Goal: Information Seeking & Learning: Learn about a topic

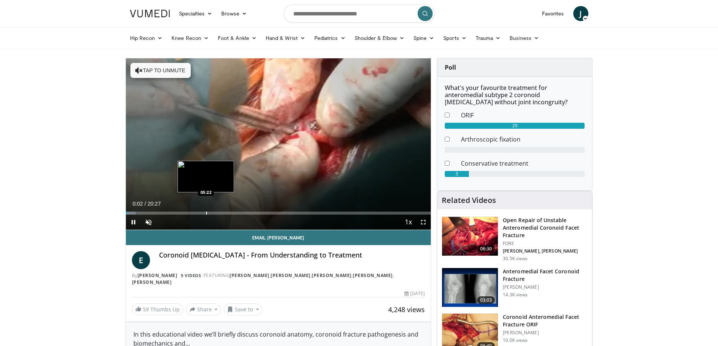
click at [206, 213] on div "Progress Bar" at bounding box center [206, 213] width 1 height 3
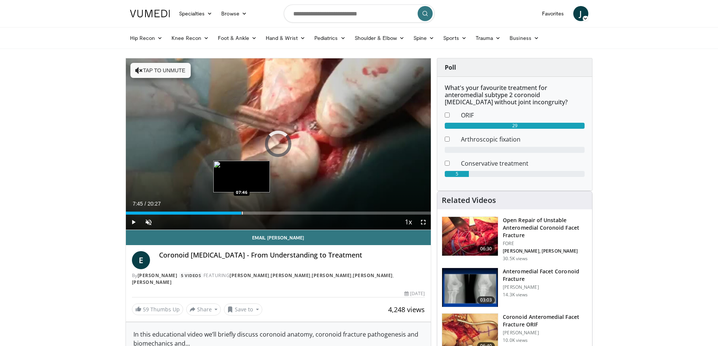
click at [241, 213] on div "Loaded : 29.32% 05:23 07:46" at bounding box center [278, 213] width 305 height 3
click at [423, 223] on span "Video Player" at bounding box center [423, 222] width 15 height 15
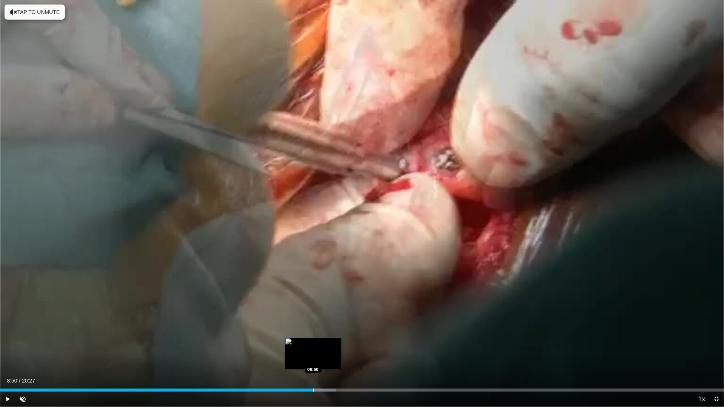
click at [313, 346] on div "Loaded : 46.34% 08:26 08:50" at bounding box center [362, 387] width 724 height 7
click at [328, 346] on div "Progress Bar" at bounding box center [328, 390] width 1 height 3
click at [332, 346] on div "Progress Bar" at bounding box center [332, 390] width 1 height 3
click at [337, 346] on video-js "**********" at bounding box center [362, 203] width 724 height 407
click at [344, 346] on div "Progress Bar" at bounding box center [344, 390] width 1 height 3
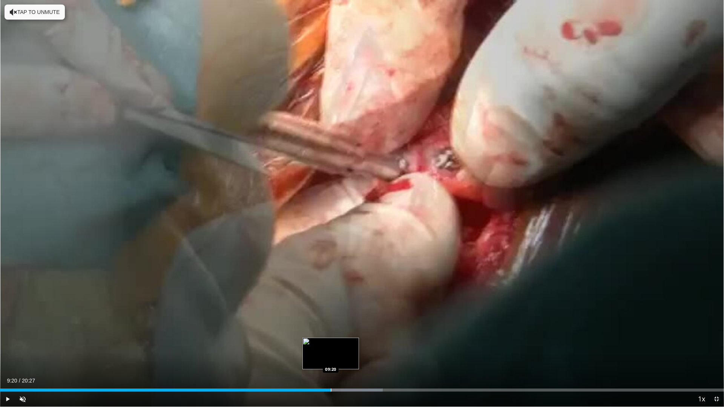
click at [331, 346] on div "Progress Bar" at bounding box center [331, 390] width 1 height 3
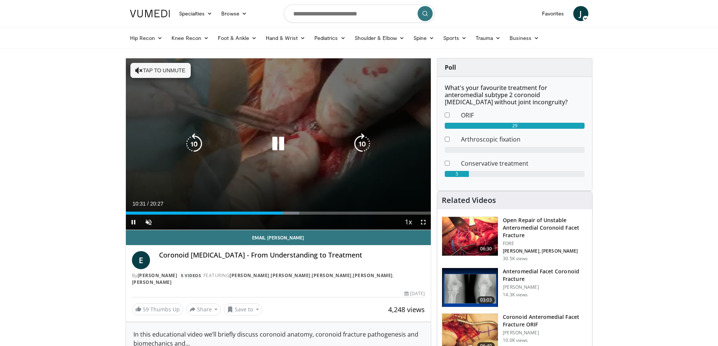
click at [253, 167] on div "10 seconds Tap to unmute" at bounding box center [278, 143] width 305 height 171
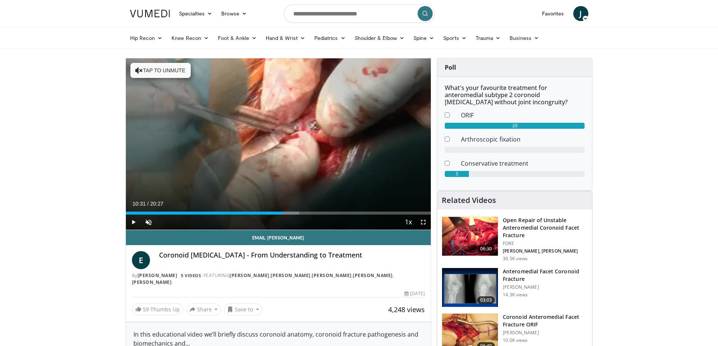
scroll to position [151, 0]
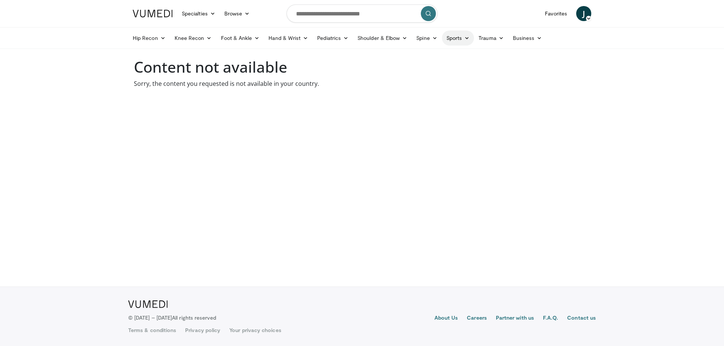
click at [459, 40] on link "Sports" at bounding box center [458, 38] width 32 height 15
click at [413, 107] on link "Knee" at bounding box center [429, 104] width 90 height 12
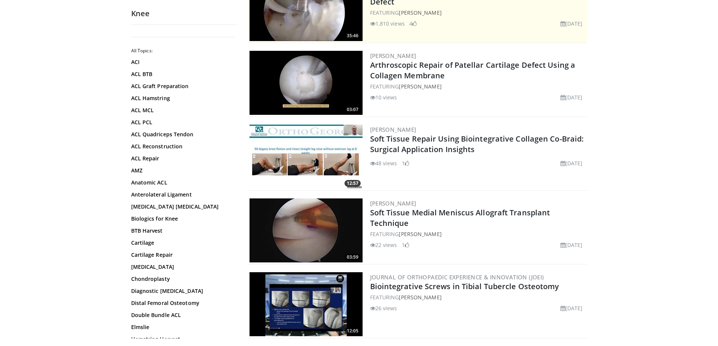
scroll to position [113, 0]
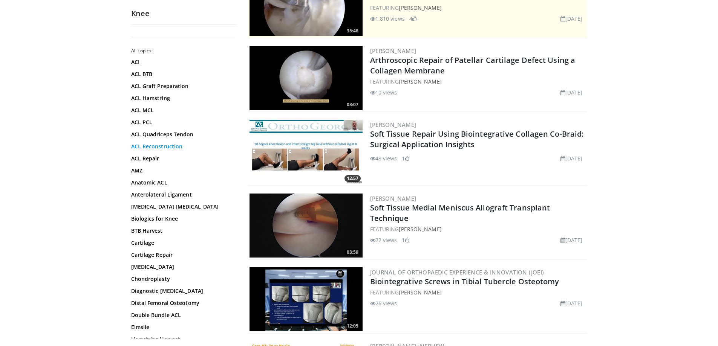
click at [165, 147] on link "ACL Reconstruction" at bounding box center [182, 147] width 102 height 8
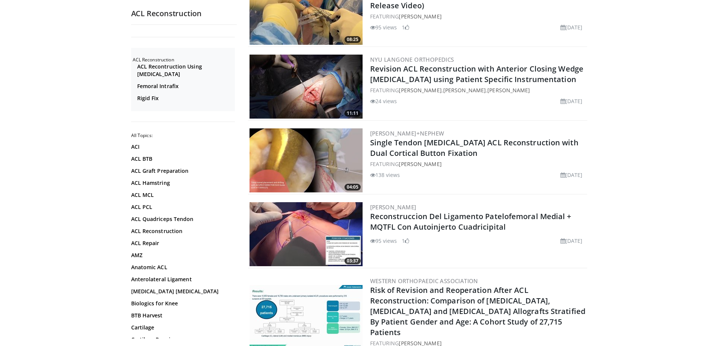
scroll to position [339, 0]
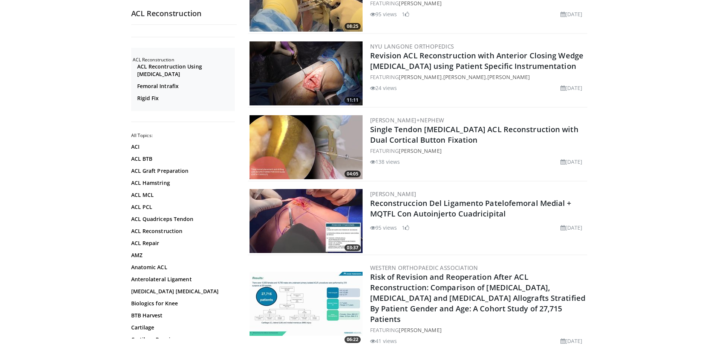
click at [335, 167] on img at bounding box center [305, 147] width 113 height 64
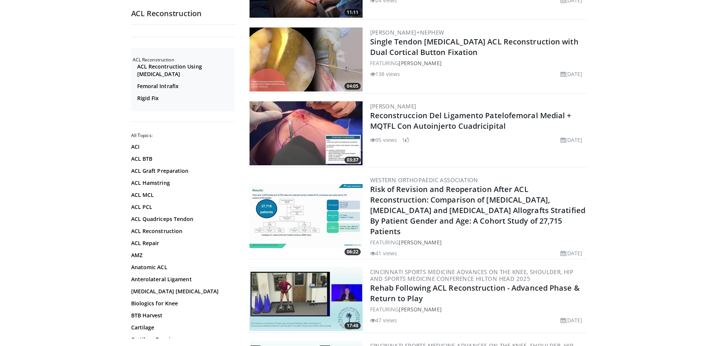
scroll to position [490, 0]
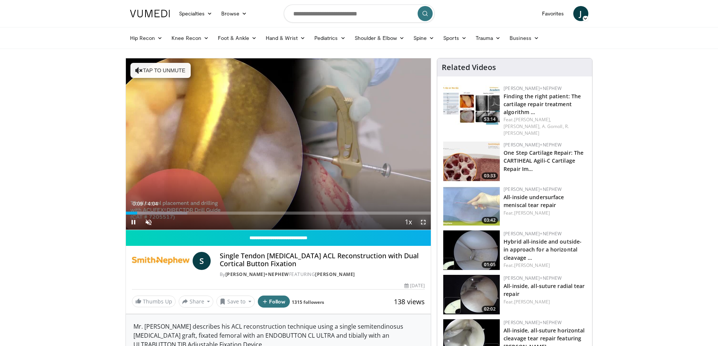
click at [424, 223] on span "Video Player" at bounding box center [423, 222] width 15 height 15
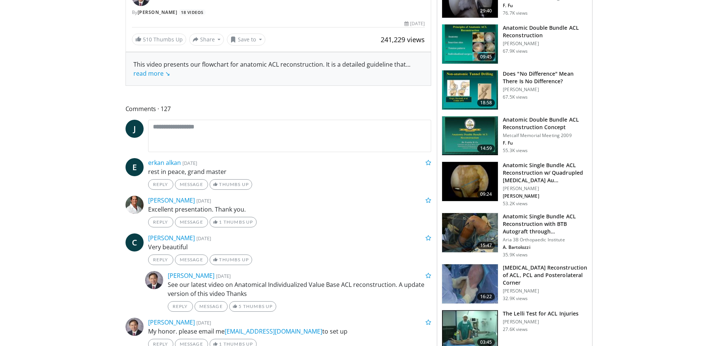
scroll to position [339, 0]
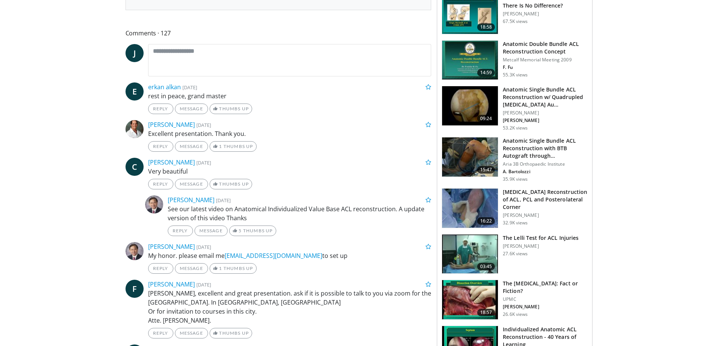
click at [471, 158] on img at bounding box center [470, 157] width 56 height 39
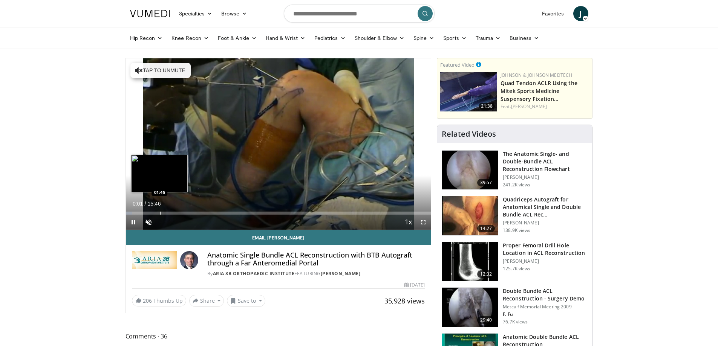
click at [160, 214] on div "Progress Bar" at bounding box center [160, 213] width 1 height 3
click at [426, 223] on span "Video Player" at bounding box center [423, 222] width 15 height 15
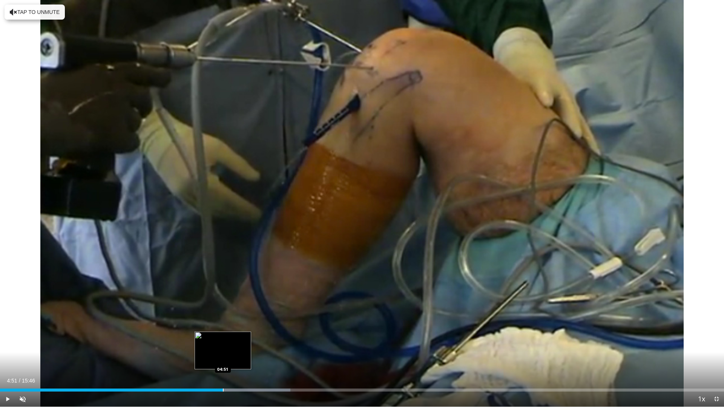
click at [223, 346] on div "Progress Bar" at bounding box center [223, 390] width 1 height 3
click at [217, 346] on div "Progress Bar" at bounding box center [217, 390] width 1 height 3
click at [204, 346] on div "Loaded : 40.08% 04:43 04:27" at bounding box center [362, 387] width 724 height 7
click at [22, 346] on span "Video Player" at bounding box center [22, 399] width 15 height 15
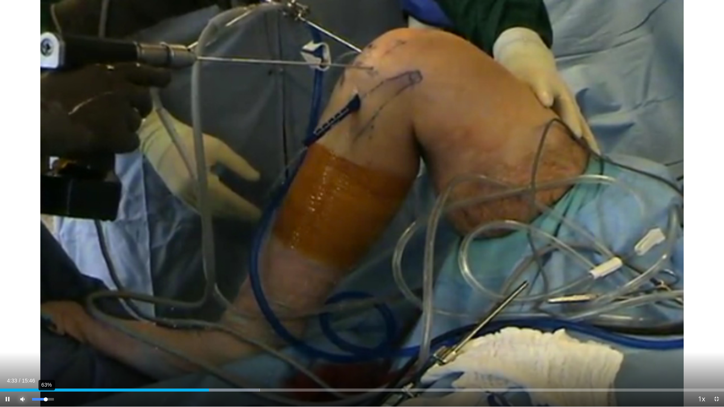
drag, startPoint x: 53, startPoint y: 400, endPoint x: 46, endPoint y: 400, distance: 7.5
click at [46, 346] on div "Volume Level" at bounding box center [39, 399] width 14 height 3
click at [49, 346] on div "Volume Level" at bounding box center [40, 399] width 17 height 3
click at [199, 346] on div "Progress Bar" at bounding box center [199, 390] width 1 height 3
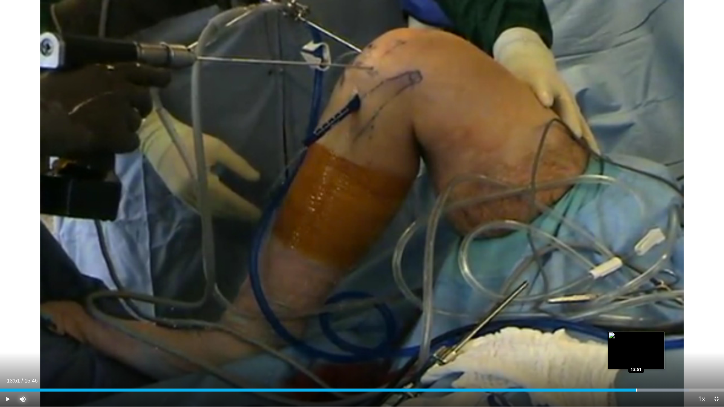
click at [635, 346] on div "Loaded : 95.19% 13:51 13:51" at bounding box center [362, 390] width 724 height 3
drag, startPoint x: 51, startPoint y: 397, endPoint x: 73, endPoint y: 399, distance: 23.1
click at [73, 346] on div "Current Time 13:53 / Duration 15:46 Pause Skip Backward Skip Forward Mute 100% …" at bounding box center [362, 399] width 724 height 15
click at [636, 346] on div "Progress Bar" at bounding box center [636, 390] width 1 height 3
click at [658, 346] on div "14:20" at bounding box center [329, 390] width 658 height 3
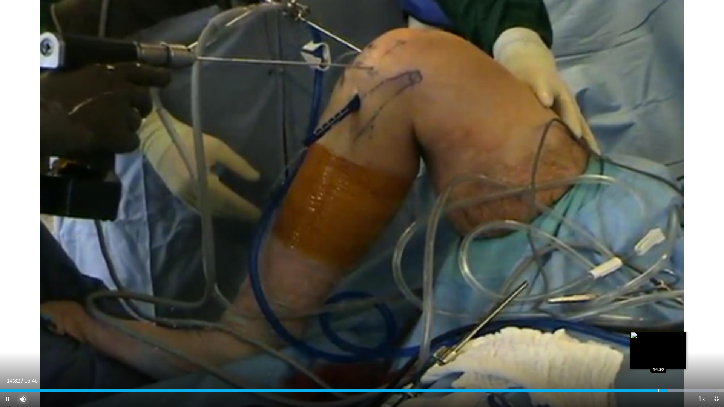
click at [659, 346] on div "Progress Bar" at bounding box center [658, 390] width 1 height 3
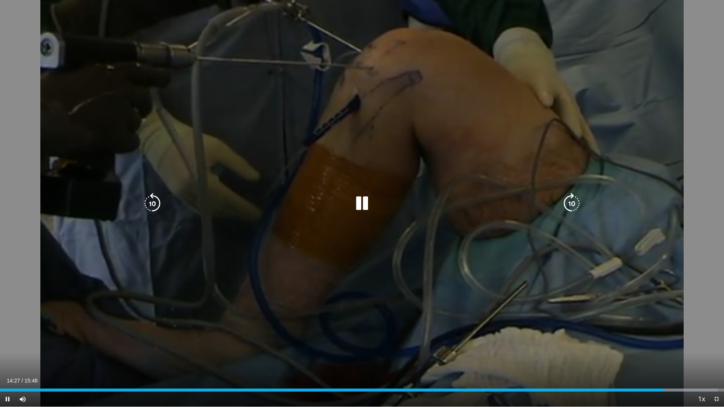
click at [617, 302] on div "10 seconds Tap to unmute" at bounding box center [362, 203] width 724 height 407
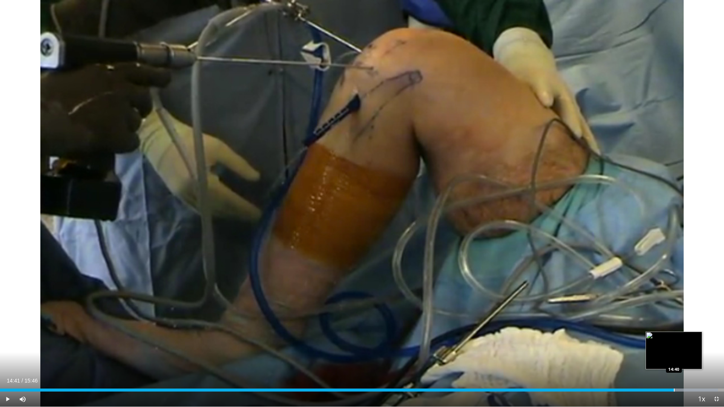
click at [674, 346] on div "Progress Bar" at bounding box center [673, 390] width 1 height 3
click at [679, 346] on div "Progress Bar" at bounding box center [679, 390] width 1 height 3
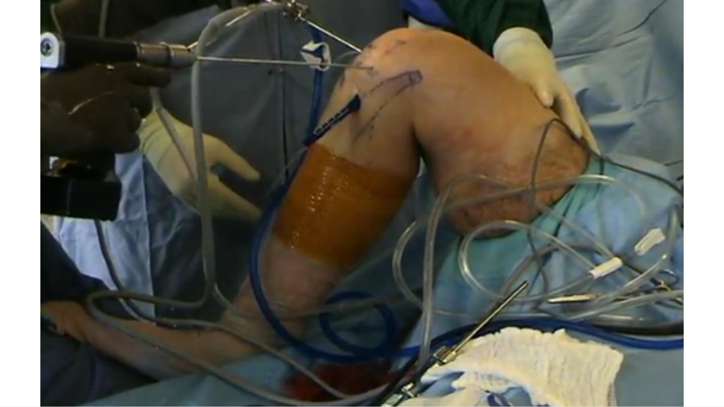
click at [686, 346] on div "10 seconds Tap to unmute" at bounding box center [362, 203] width 724 height 407
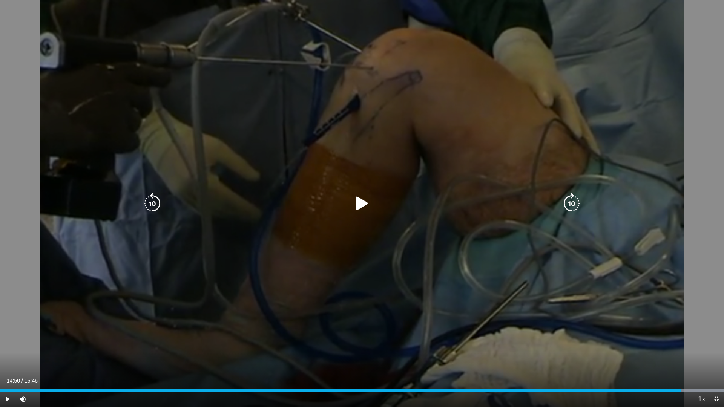
click at [660, 346] on div "10 seconds Tap to unmute" at bounding box center [362, 203] width 724 height 407
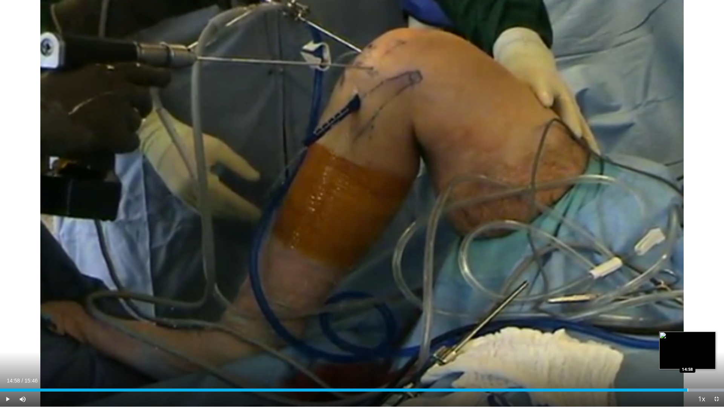
click at [687, 346] on div "Progress Bar" at bounding box center [687, 390] width 1 height 3
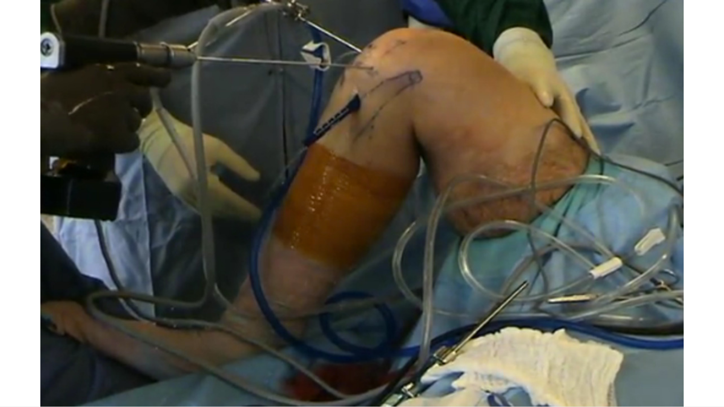
click at [695, 346] on video-js "**********" at bounding box center [362, 203] width 724 height 407
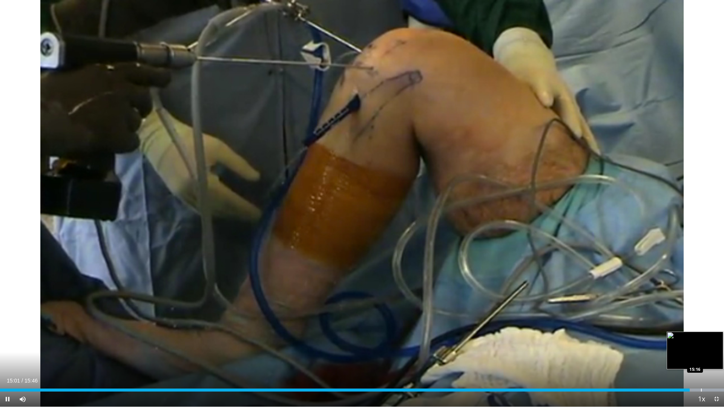
click at [701, 346] on div "Progress Bar" at bounding box center [701, 390] width 1 height 3
click at [710, 346] on div "Progress Bar" at bounding box center [687, 390] width 72 height 3
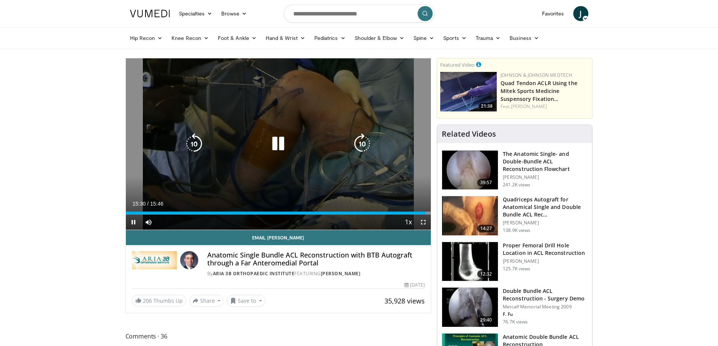
click at [268, 119] on div "10 seconds Tap to unmute" at bounding box center [278, 143] width 305 height 171
